Goal: Task Accomplishment & Management: Use online tool/utility

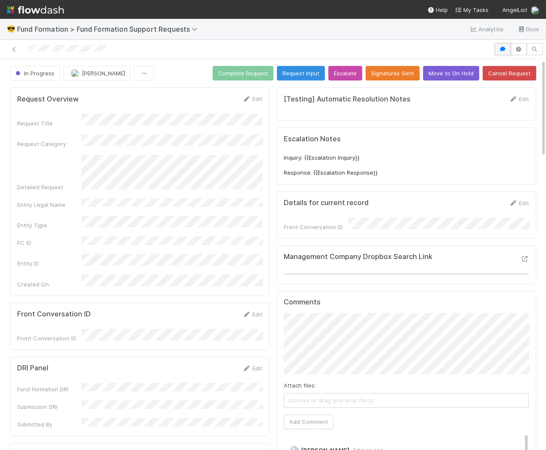
click at [501, 47] on icon "button" at bounding box center [502, 49] width 9 height 5
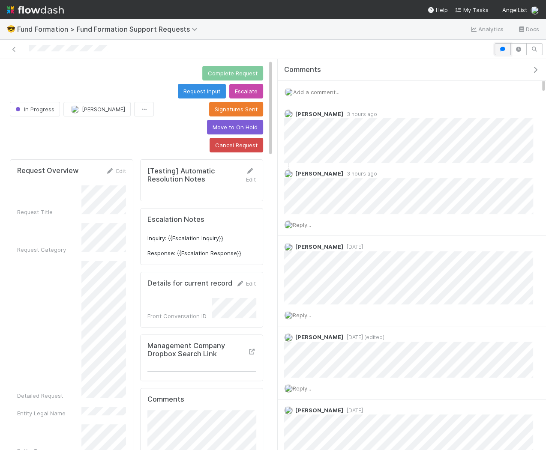
click at [501, 47] on icon "button" at bounding box center [502, 49] width 9 height 5
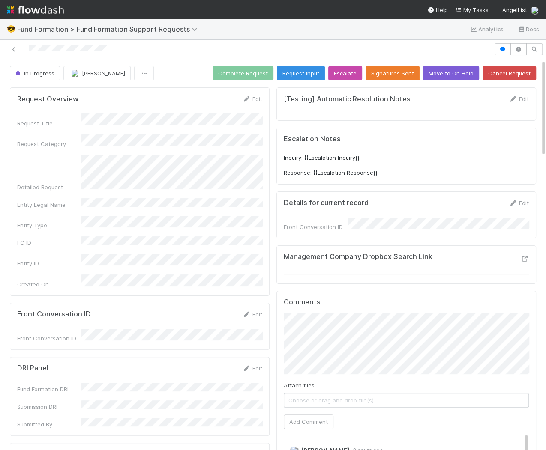
click at [55, 49] on div at bounding box center [246, 49] width 487 height 12
click at [48, 74] on div "In Progress" at bounding box center [37, 73] width 54 height 15
click at [500, 52] on button "button" at bounding box center [502, 49] width 16 height 12
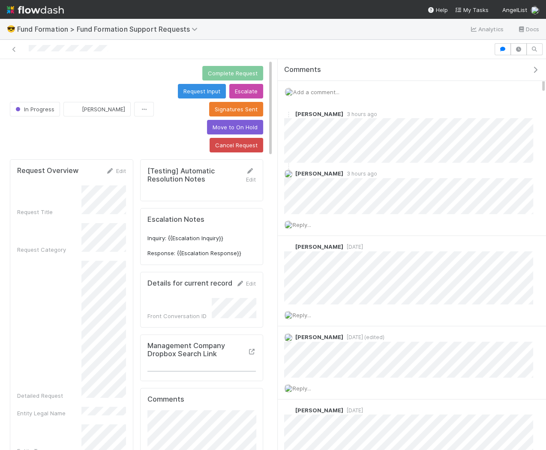
click at [332, 89] on span "Add a comment..." at bounding box center [316, 92] width 46 height 7
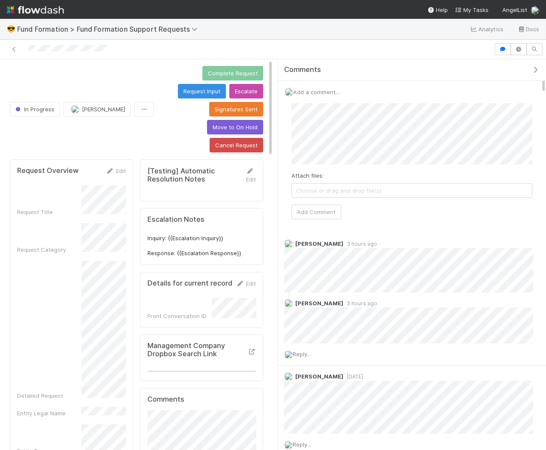
click at [327, 190] on span "Choose or drag and drop file(s)" at bounding box center [412, 191] width 240 height 14
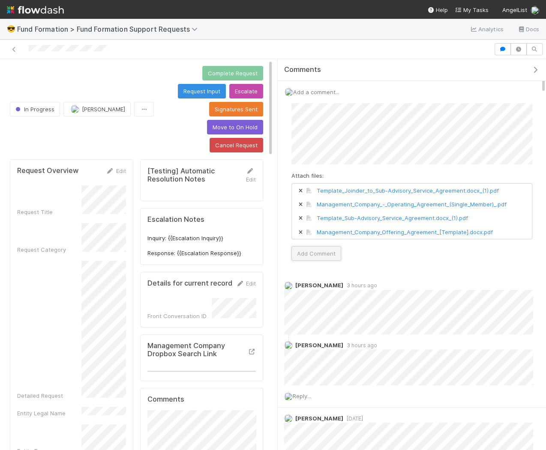
click at [317, 250] on button "Add Comment" at bounding box center [316, 253] width 50 height 15
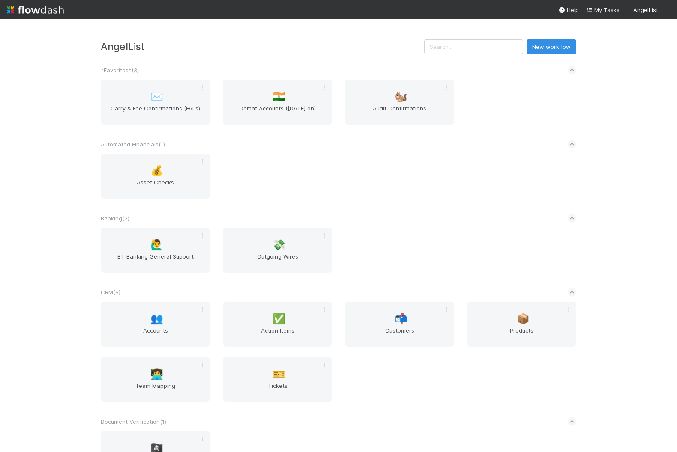
click at [45, 163] on div "AngelList New workflow *Favorites* ( 3 ) ✉️ Carry & Fee Confirmations (FALs) 🇮🇳…" at bounding box center [338, 236] width 677 height 434
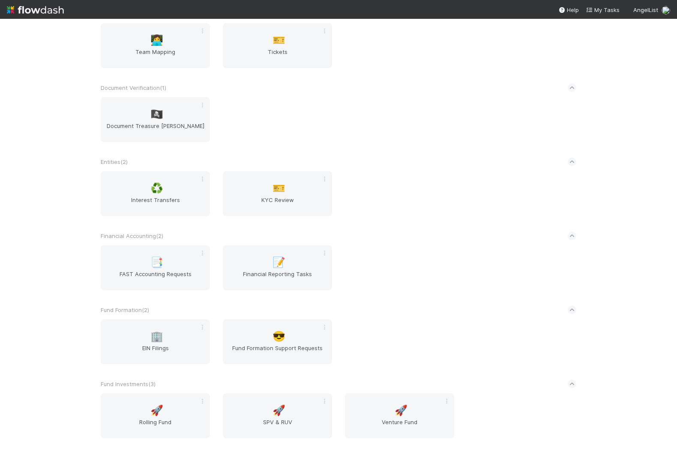
scroll to position [981, 0]
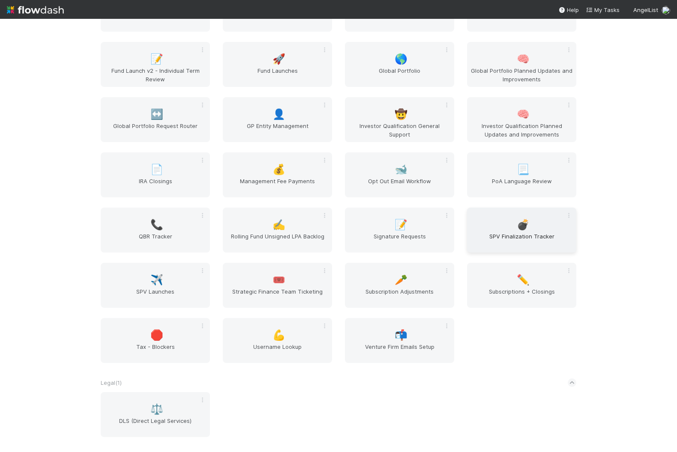
click at [498, 229] on div "💣 SPV Finalization Tracker" at bounding box center [521, 230] width 109 height 45
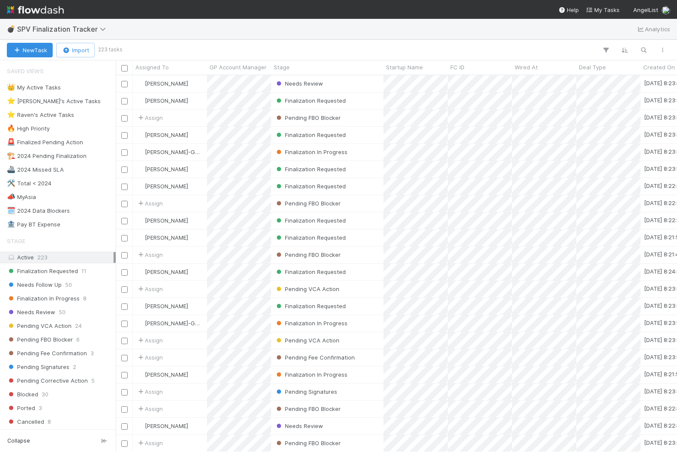
scroll to position [377, 561]
click at [647, 52] on icon "button" at bounding box center [643, 50] width 9 height 8
type input "replit"
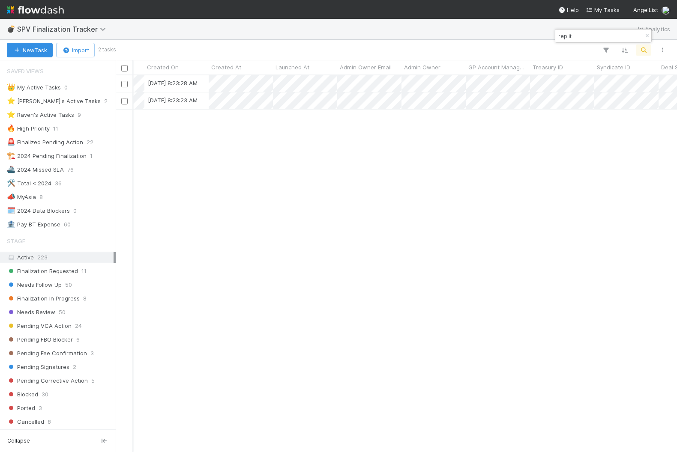
scroll to position [0, 507]
click at [646, 38] on icon "button" at bounding box center [647, 35] width 9 height 5
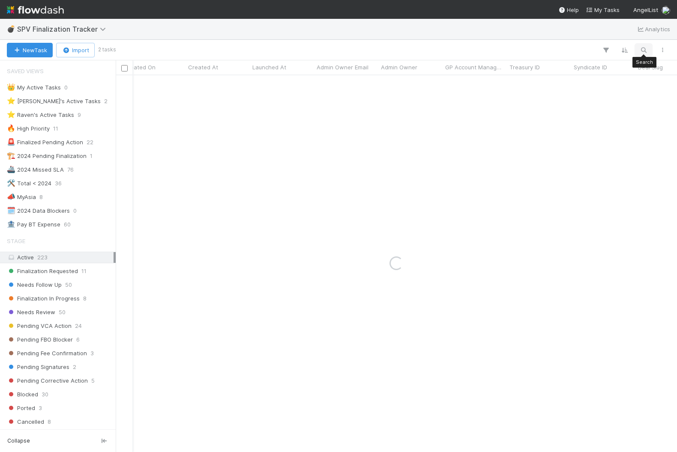
click at [640, 49] on icon "button" at bounding box center [643, 50] width 9 height 8
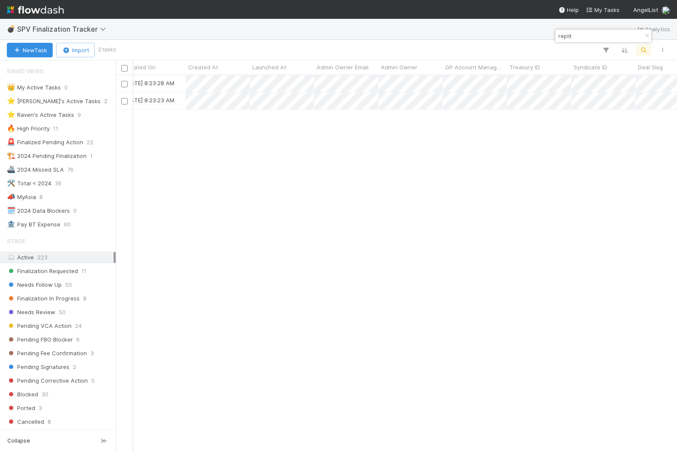
click at [583, 38] on input "replit" at bounding box center [599, 36] width 86 height 10
type input "[PERSON_NAME]"
